Goal: Task Accomplishment & Management: Use online tool/utility

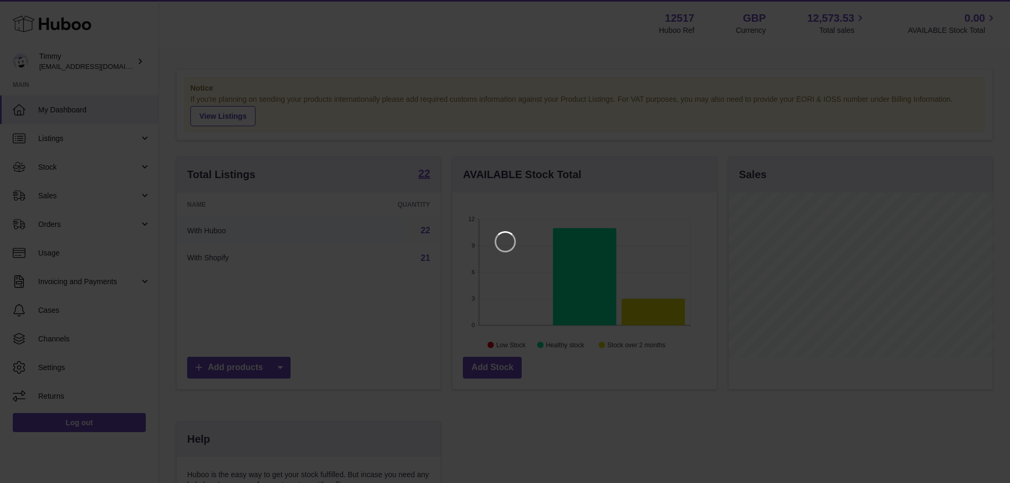
scroll to position [165, 267]
click at [987, 13] on icon "Close" at bounding box center [990, 9] width 8 height 8
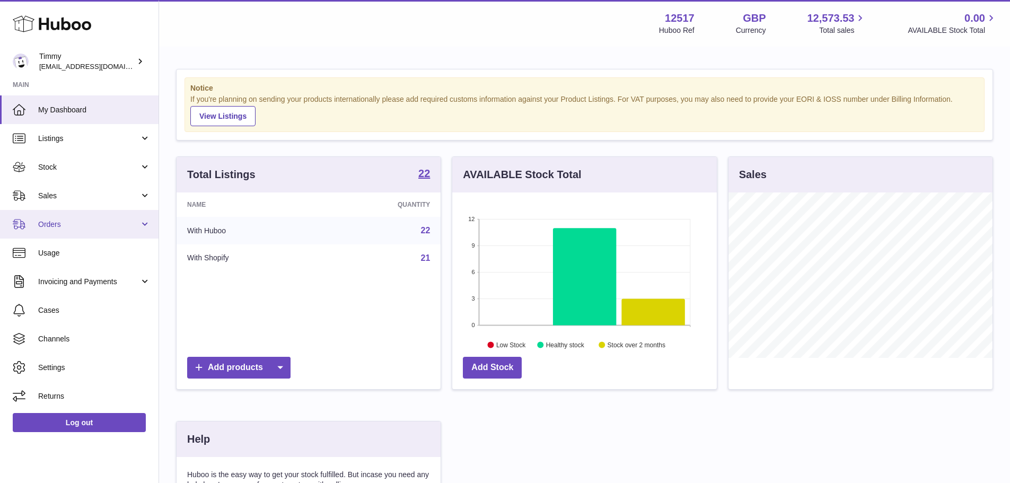
click at [84, 226] on span "Orders" at bounding box center [88, 224] width 101 height 10
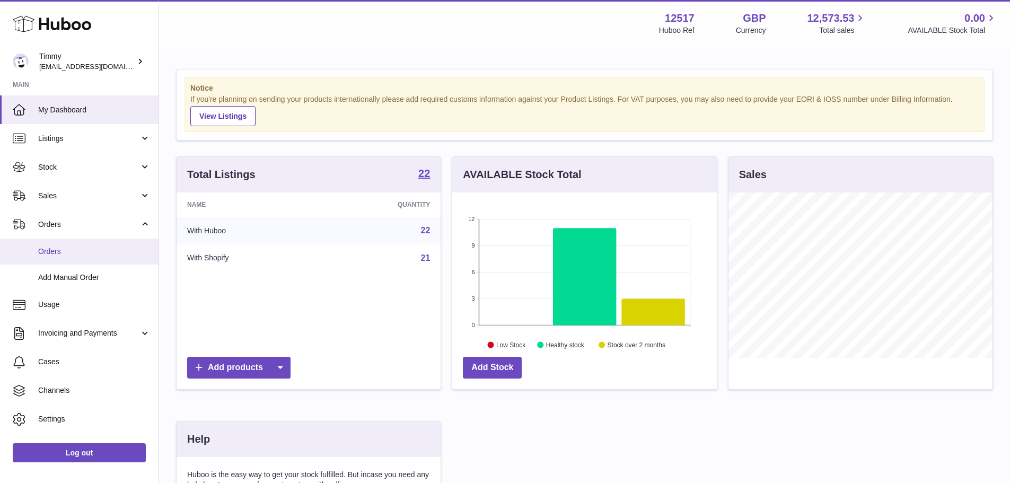
click at [84, 255] on span "Orders" at bounding box center [94, 251] width 112 height 10
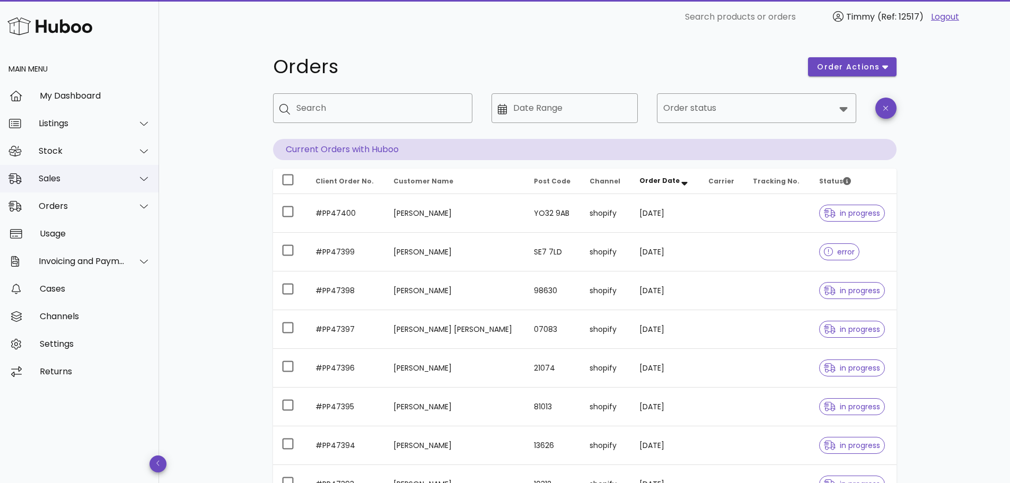
click at [67, 182] on div "Sales" at bounding box center [82, 178] width 86 height 10
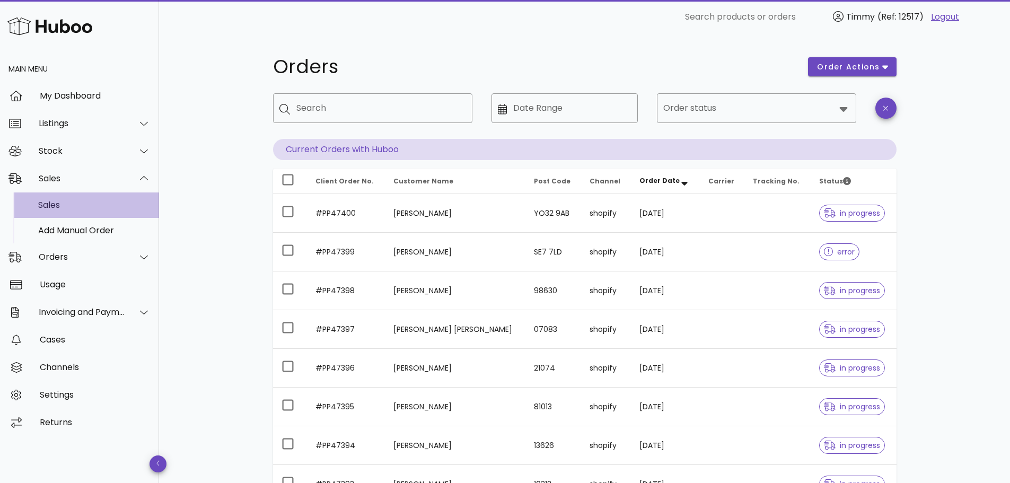
click at [70, 206] on div "Sales" at bounding box center [94, 205] width 112 height 10
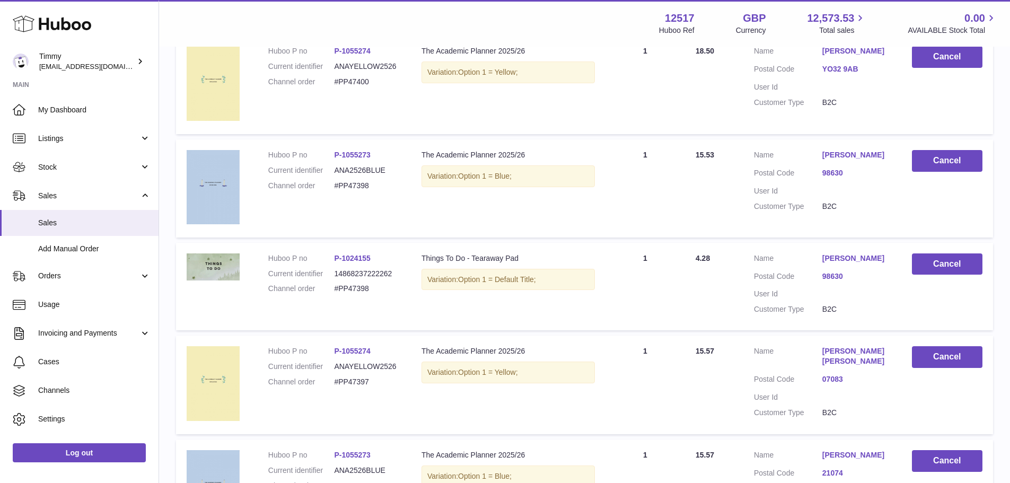
scroll to position [229, 0]
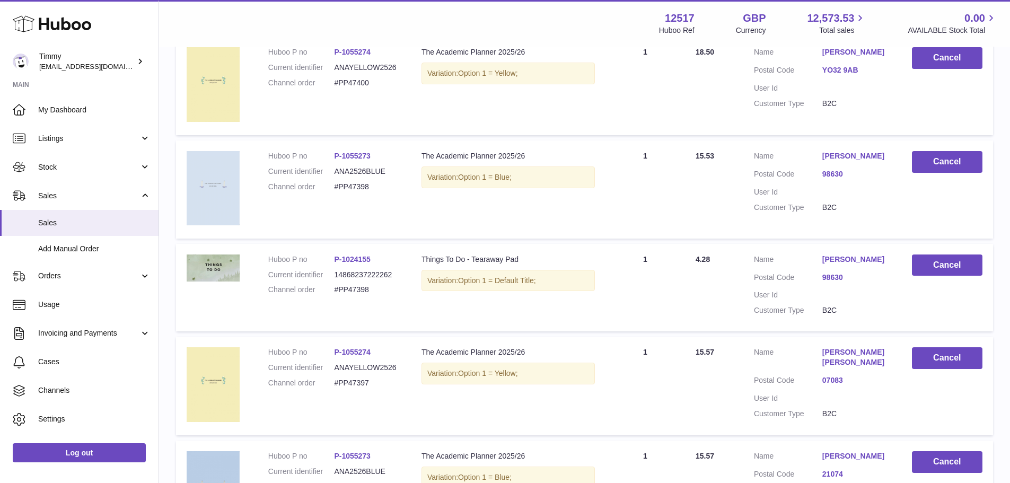
click at [234, 182] on img at bounding box center [213, 188] width 53 height 74
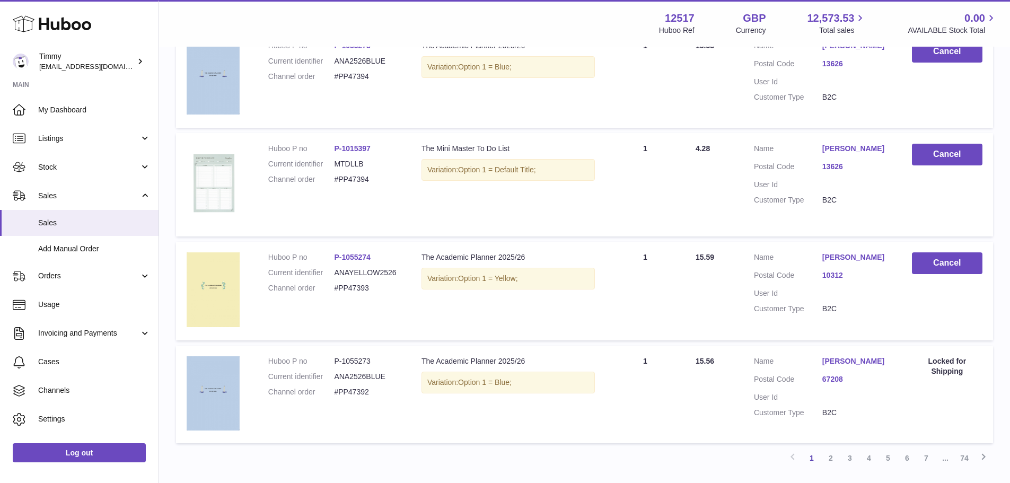
scroll to position [922, 0]
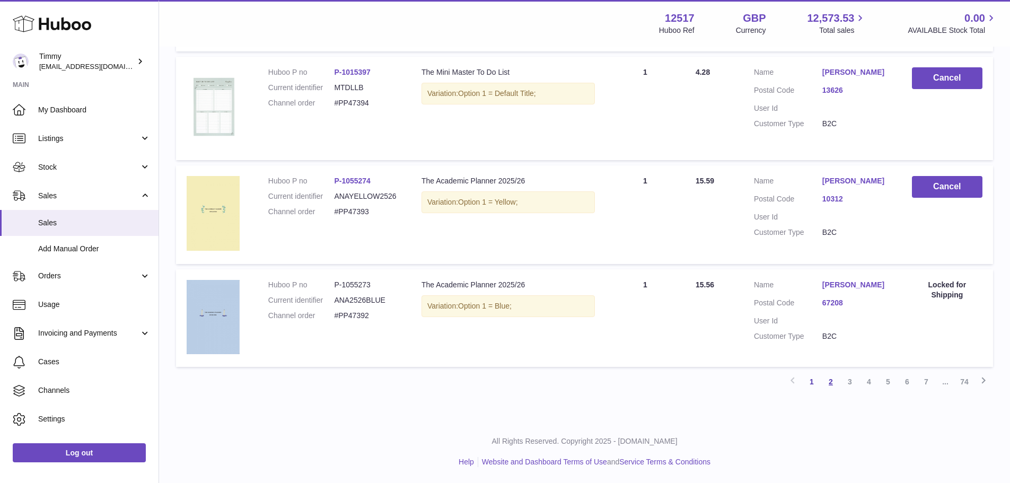
click at [834, 389] on link "2" at bounding box center [830, 381] width 19 height 19
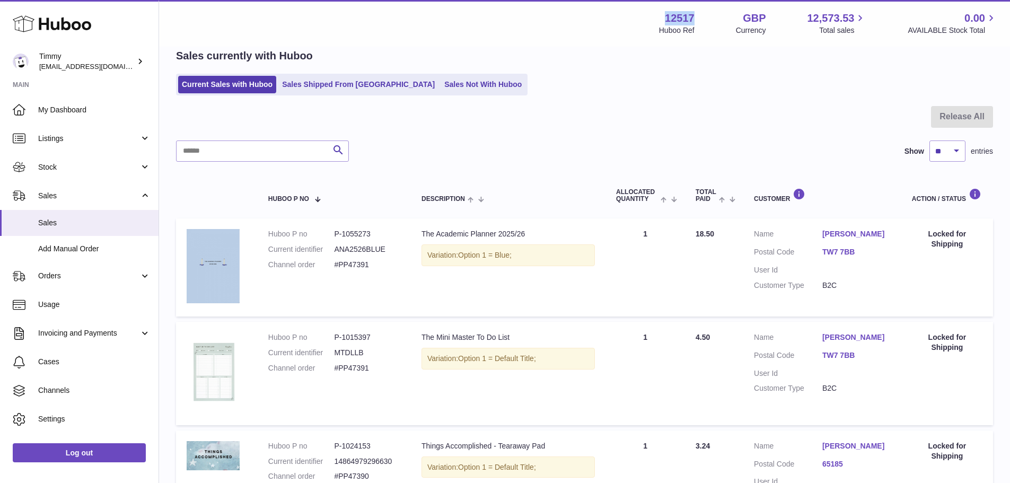
drag, startPoint x: 655, startPoint y: 17, endPoint x: 689, endPoint y: 16, distance: 33.9
click at [689, 16] on div "12517 Huboo Ref" at bounding box center [677, 23] width 36 height 24
copy strong "12517"
